Goal: Find specific page/section: Find specific page/section

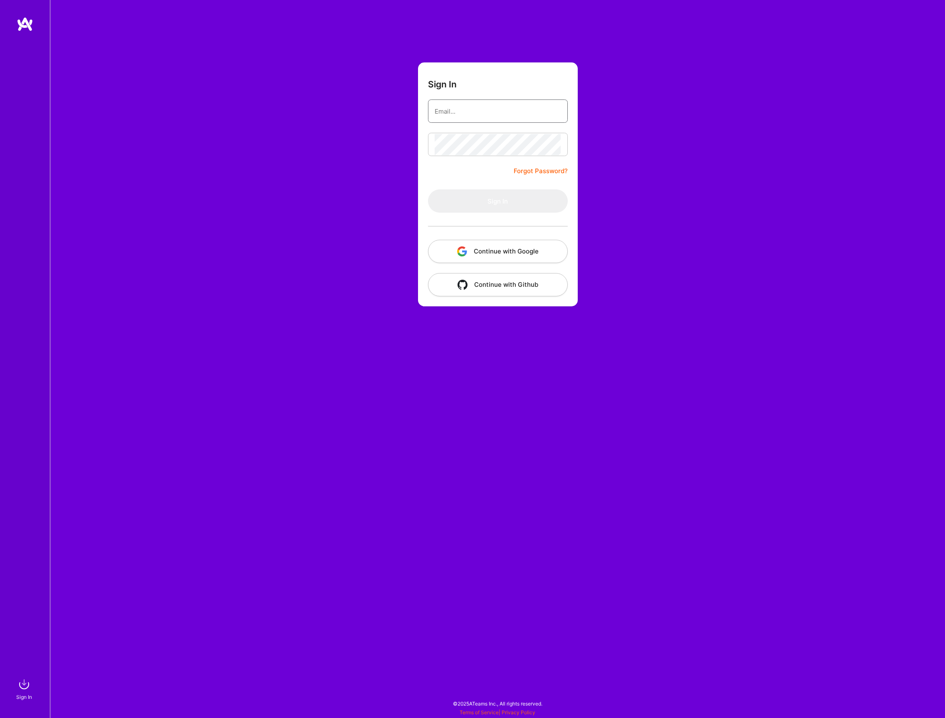
type input "[EMAIL_ADDRESS][DOMAIN_NAME]"
click at [488, 173] on form "Sign In [EMAIL_ADDRESS][DOMAIN_NAME] Forgot Password? Sign In Continue with Goo…" at bounding box center [498, 184] width 160 height 244
click at [496, 200] on button "Sign In" at bounding box center [498, 200] width 140 height 23
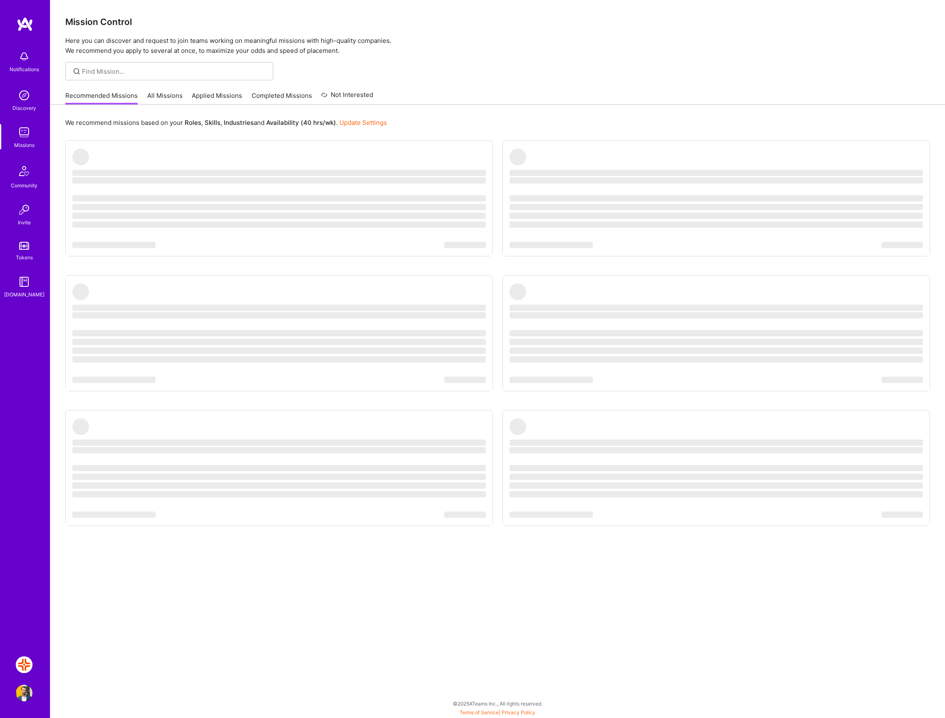
click at [20, 696] on img at bounding box center [24, 692] width 17 height 17
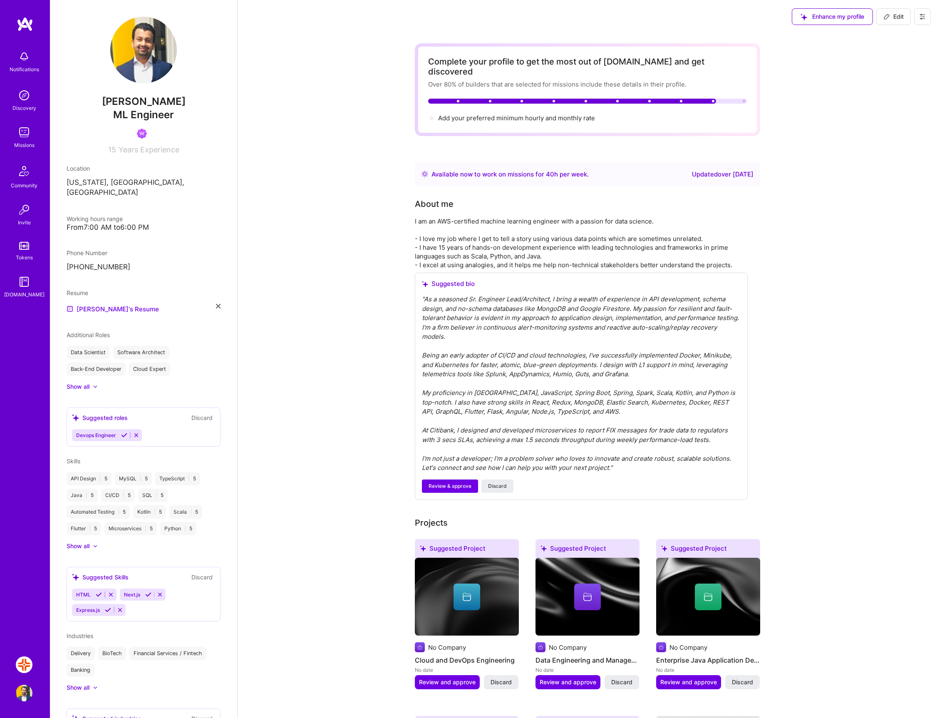
click at [734, 255] on div "I am an AWS-certified machine learning engineer with a passion for data science…" at bounding box center [581, 243] width 333 height 52
click at [613, 446] on div "" As a seasoned Sr. Engineer Lead/Architect, I bring a wealth of experience in …" at bounding box center [581, 384] width 319 height 178
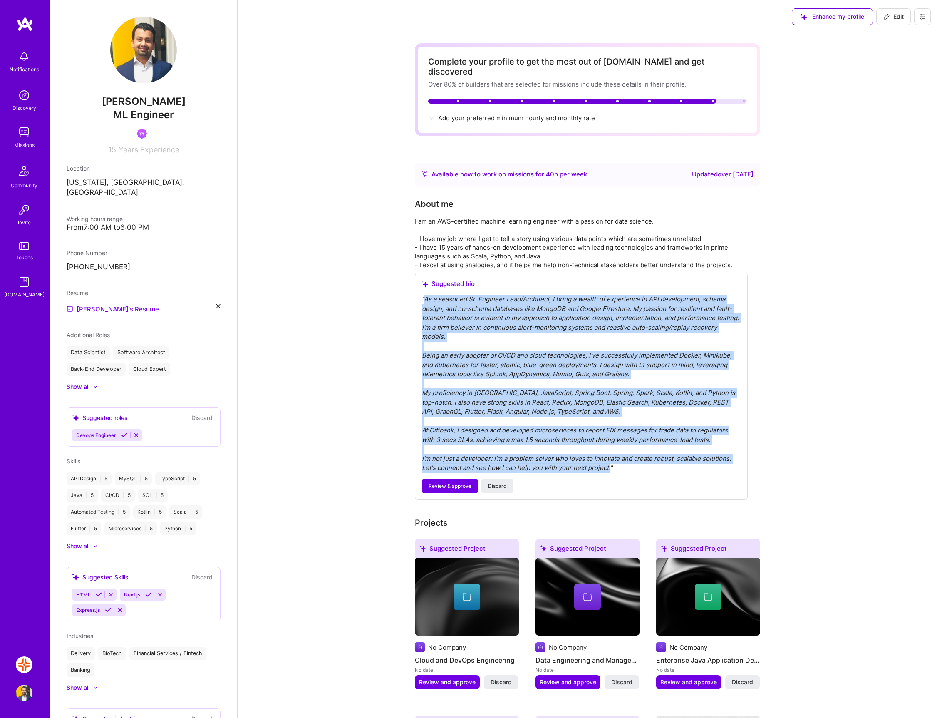
drag, startPoint x: 610, startPoint y: 447, endPoint x: 424, endPoint y: 292, distance: 241.0
click at [424, 295] on div "" As a seasoned Sr. Engineer Lead/Architect, I bring a wealth of experience in …" at bounding box center [581, 384] width 319 height 178
copy div "As a seasoned Sr. Engineer Lead/Architect, I bring a wealth of experience in AP…"
